Goal: Information Seeking & Learning: Learn about a topic

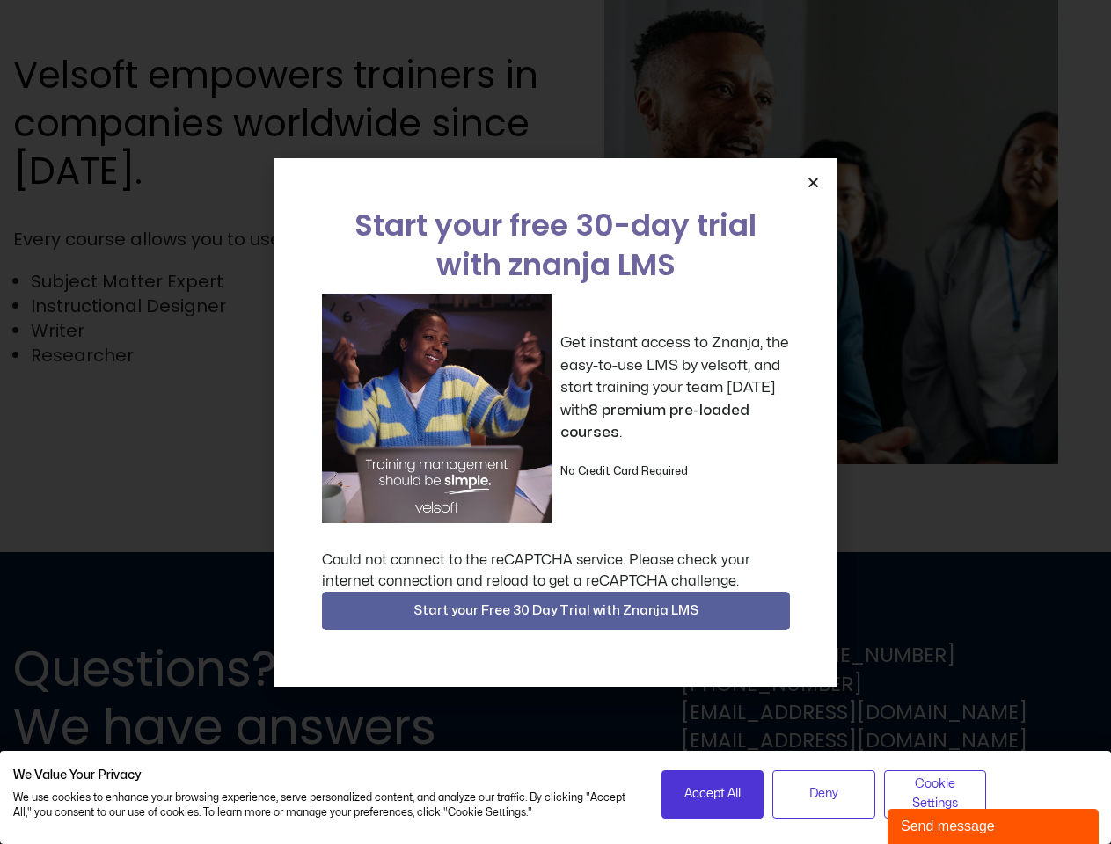
click at [555, 422] on div "Get instant access to Znanja, the easy-to-use LMS by velsoft, and start trainin…" at bounding box center [556, 409] width 468 height 230
click at [813, 182] on icon "Close" at bounding box center [812, 182] width 13 height 13
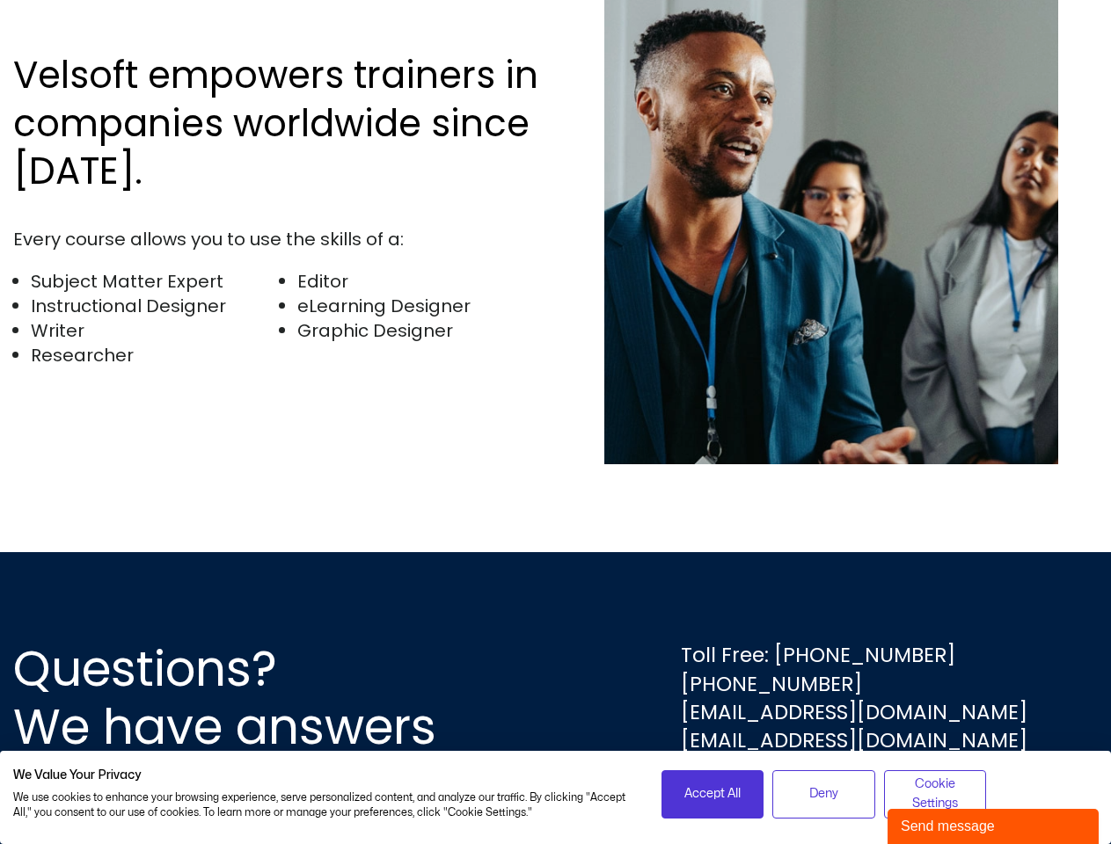
click at [556, 611] on div "Questions? We have answers Toll Free: [PHONE_NUMBER] [PHONE_NUMBER] [EMAIL_ADDR…" at bounding box center [555, 698] width 1111 height 292
click at [712, 794] on span "Accept All" at bounding box center [712, 793] width 56 height 19
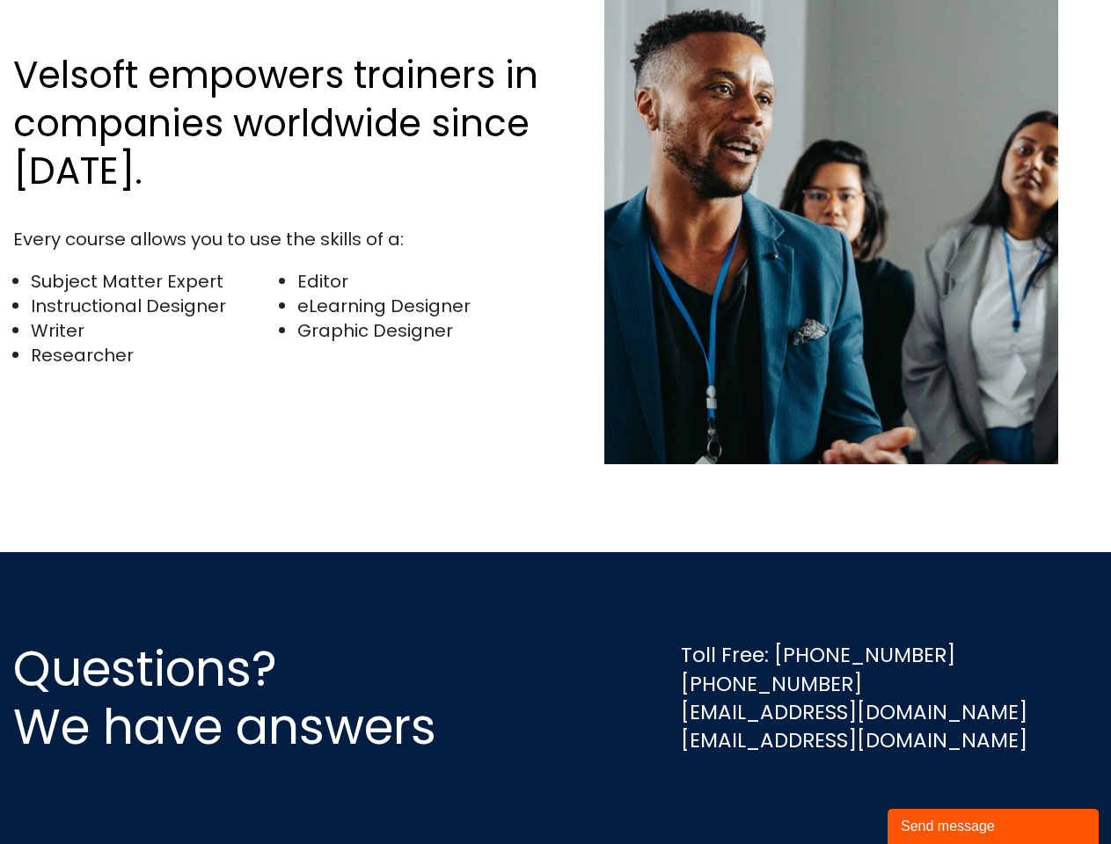
click at [823, 794] on div "Questions? We have answers Toll Free: [PHONE_NUMBER] [PHONE_NUMBER] [EMAIL_ADDR…" at bounding box center [555, 698] width 1111 height 292
click at [935, 794] on div "Questions? We have answers Toll Free: [PHONE_NUMBER] [PHONE_NUMBER] [EMAIL_ADDR…" at bounding box center [555, 698] width 1111 height 292
click at [993, 827] on div "Send message" at bounding box center [992, 826] width 185 height 21
